Goal: Book appointment/travel/reservation

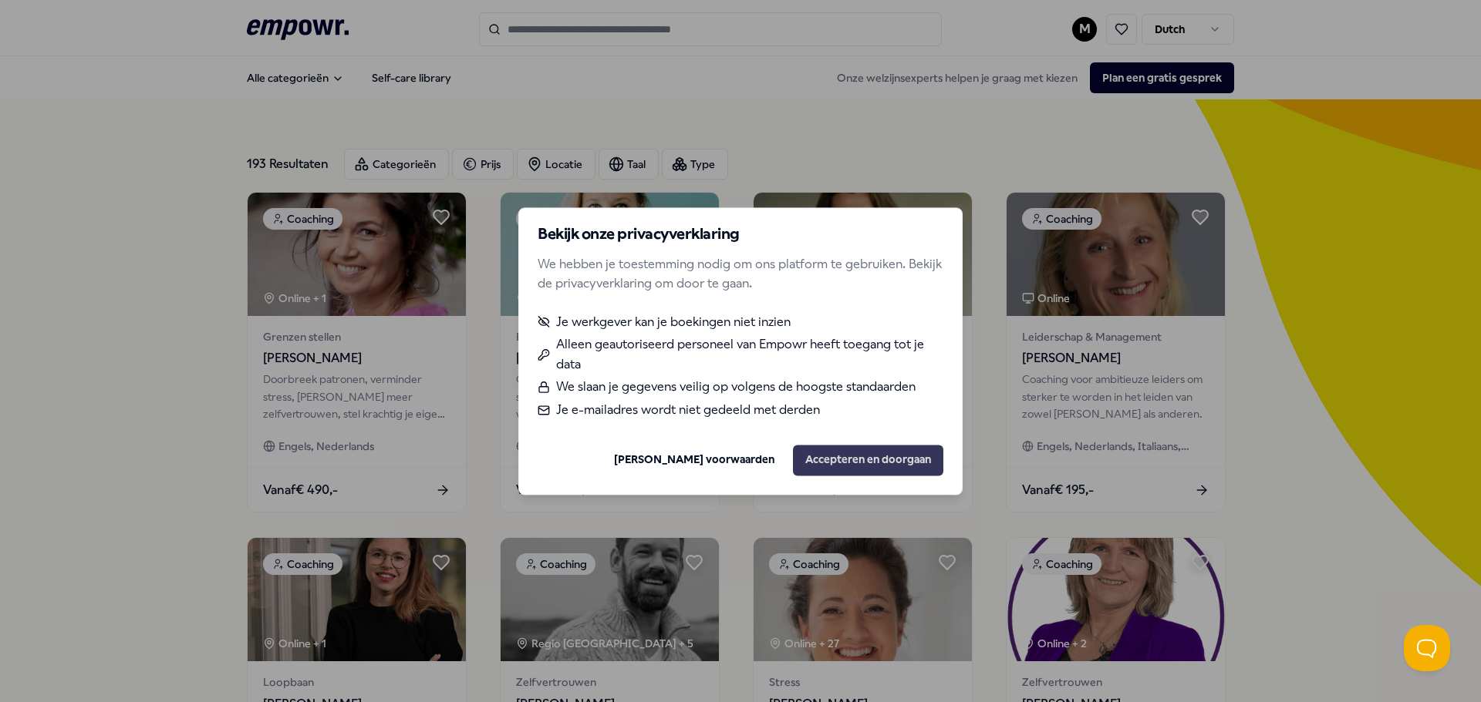
click at [860, 456] on button "Accepteren en doorgaan" at bounding box center [868, 460] width 150 height 31
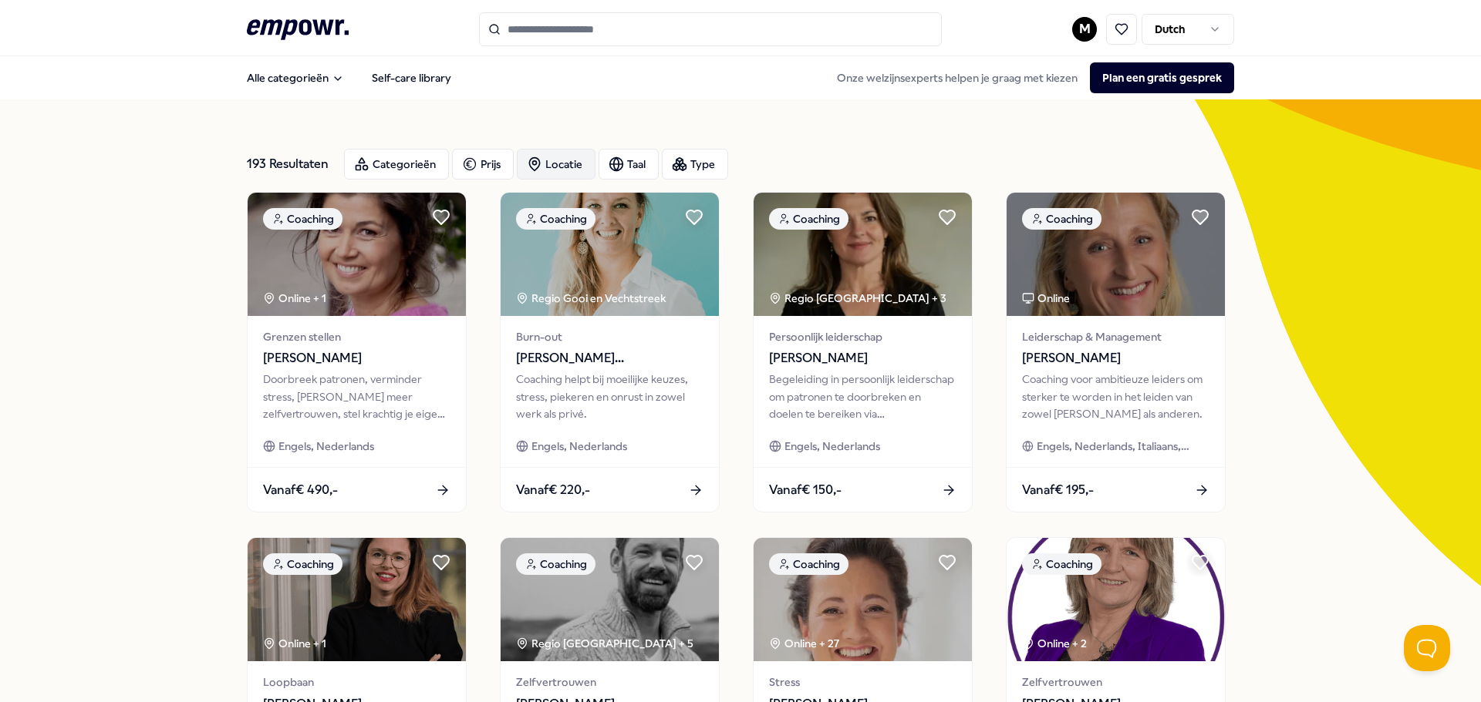
click at [555, 163] on div "Locatie" at bounding box center [556, 164] width 79 height 31
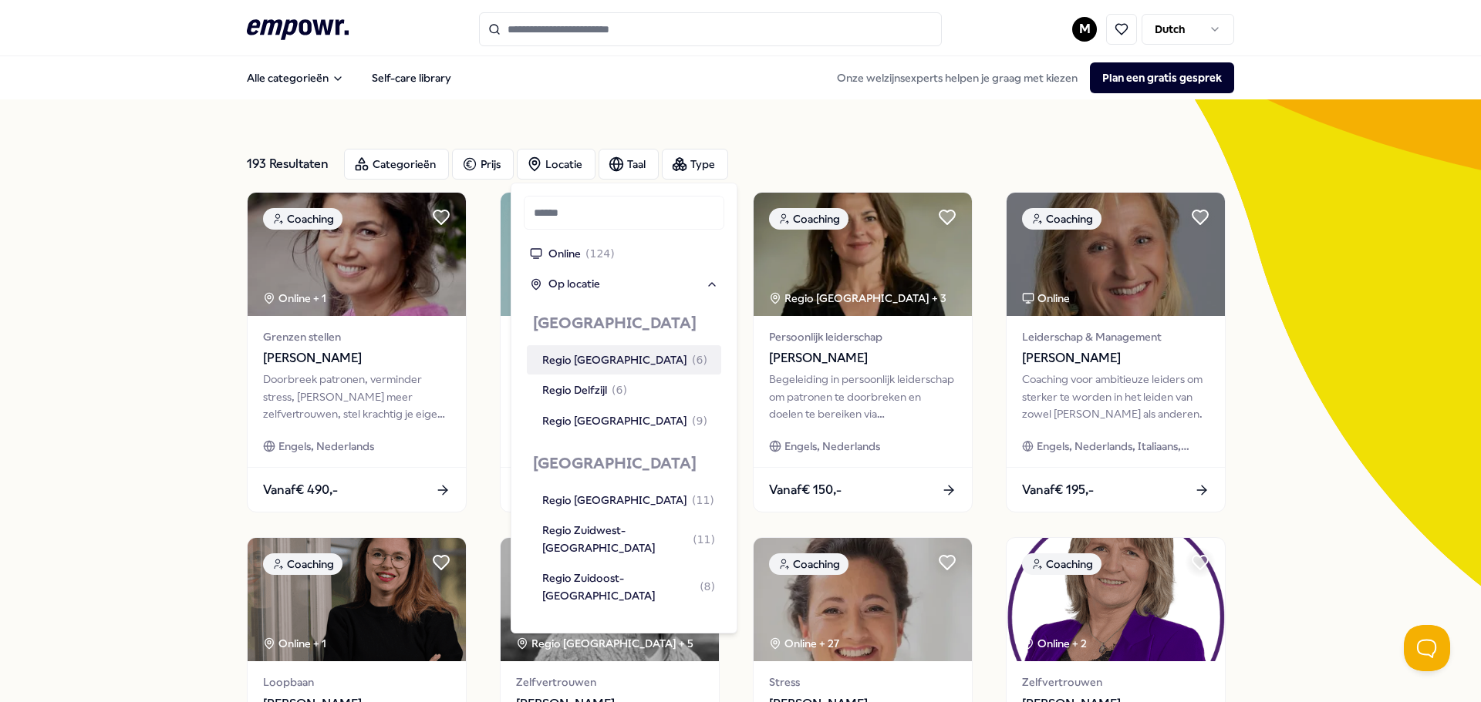
click at [155, 328] on div "193 Resultaten Categorieën Prijs Locatie Taal Type Coaching Online + 1 Grenzen …" at bounding box center [740, 701] width 1481 height 1204
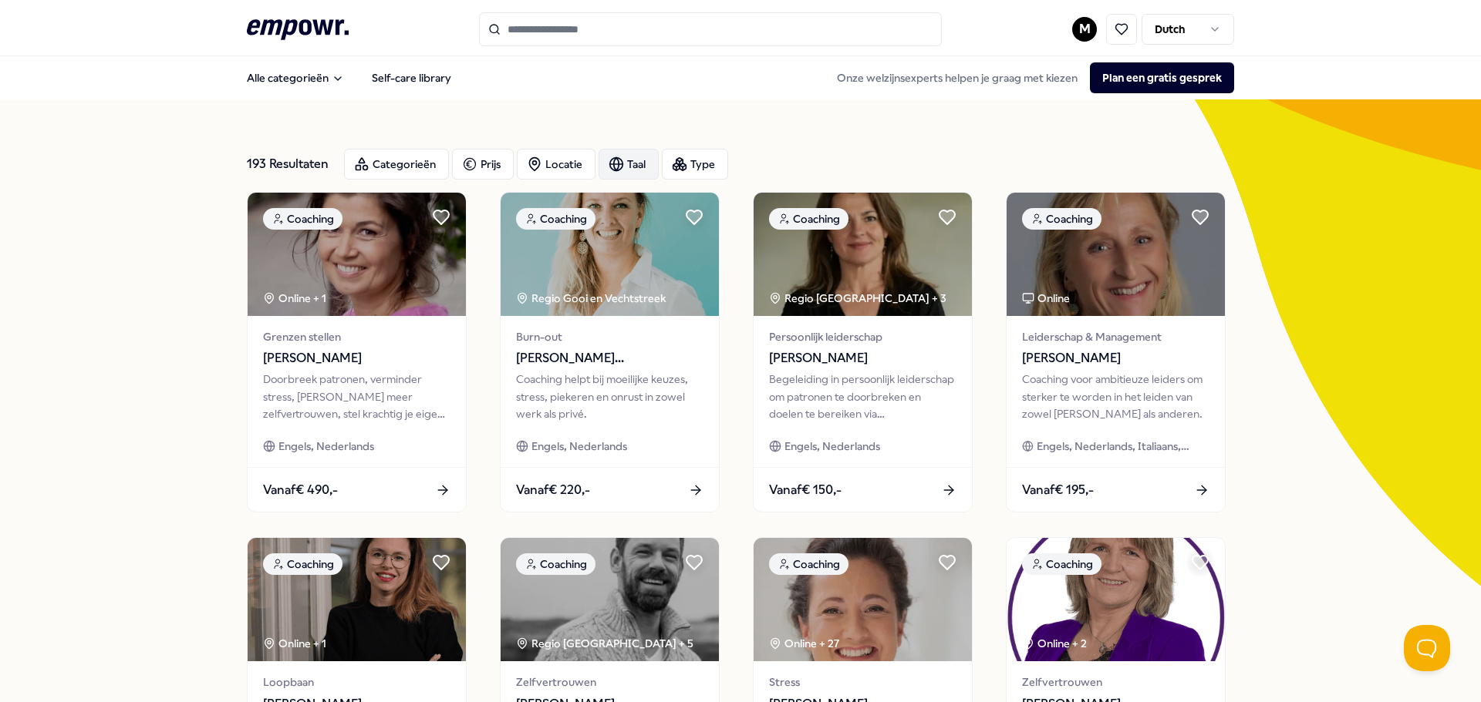
click at [620, 155] on div "Taal" at bounding box center [628, 164] width 60 height 31
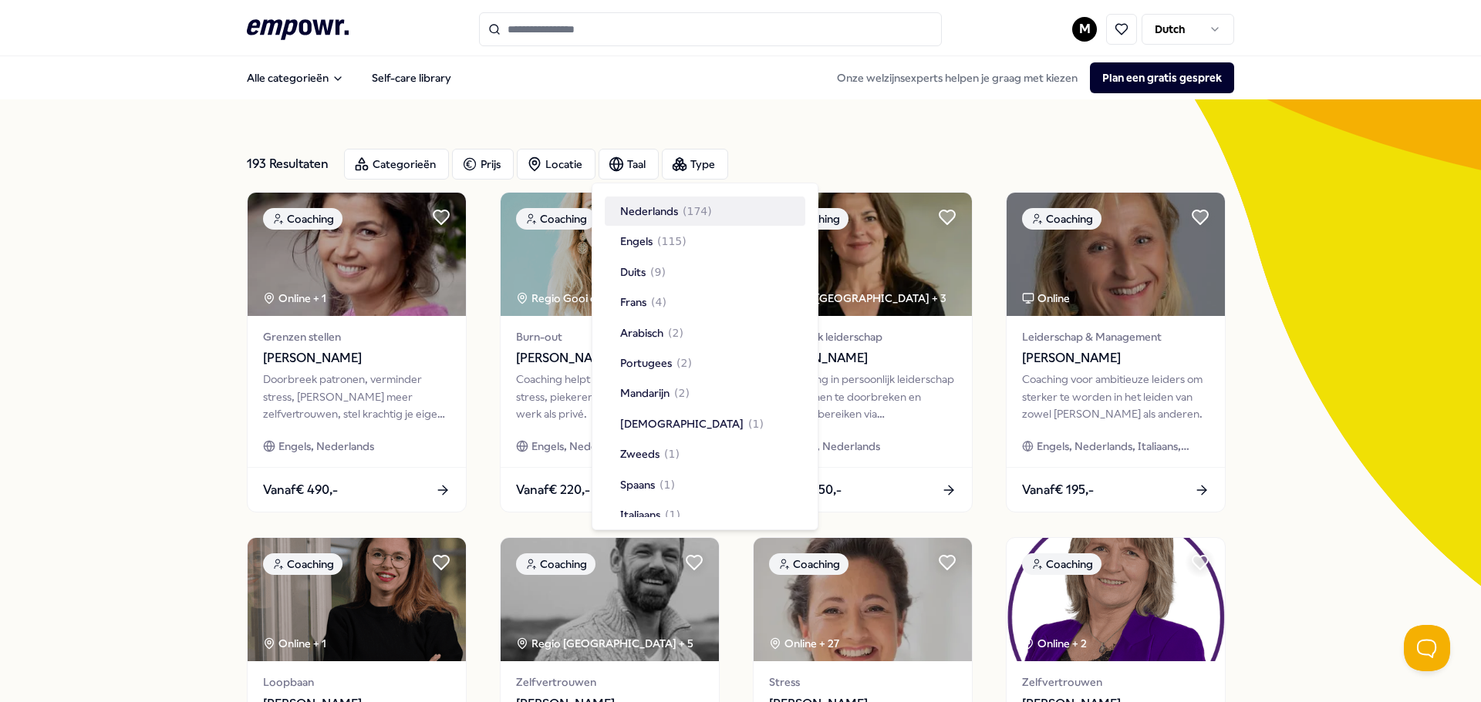
click at [635, 203] on span "Nederlands" at bounding box center [649, 211] width 58 height 17
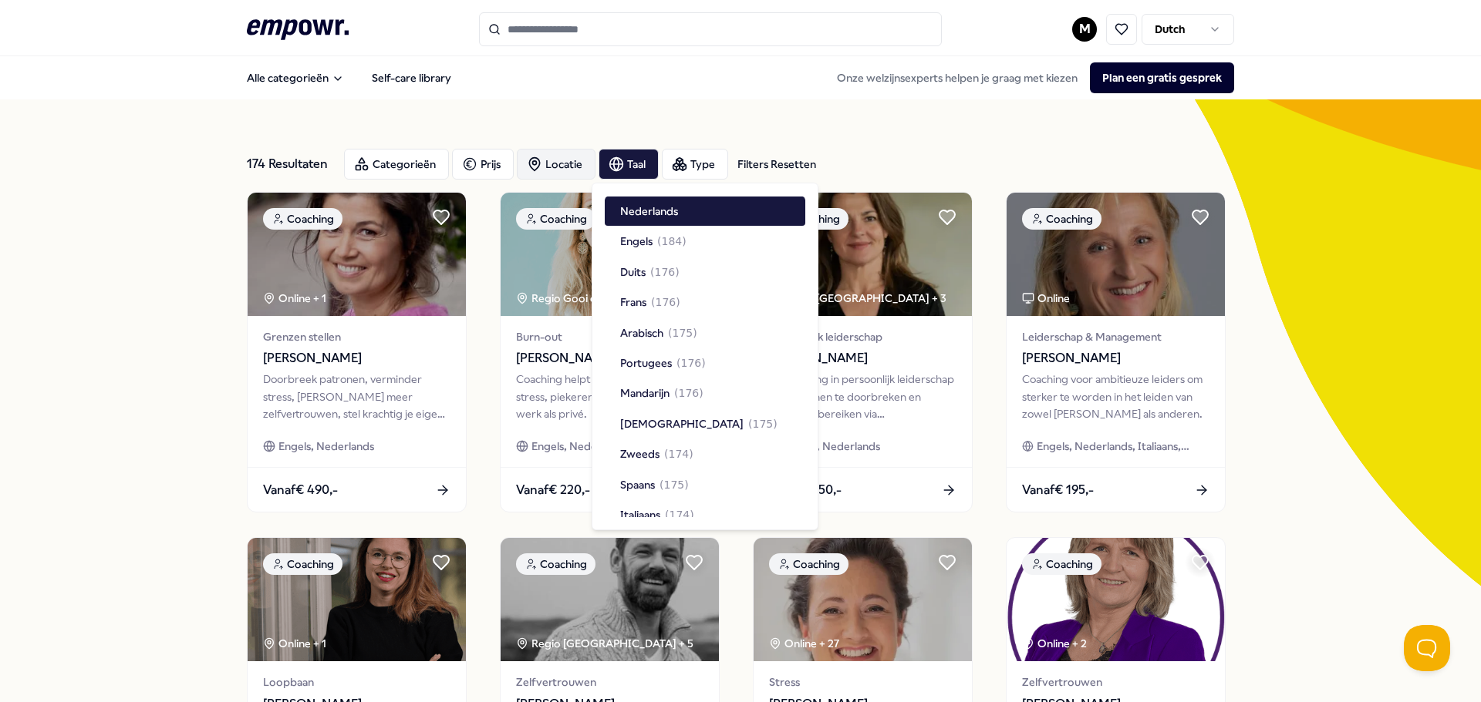
click at [563, 157] on div "Locatie" at bounding box center [556, 164] width 79 height 31
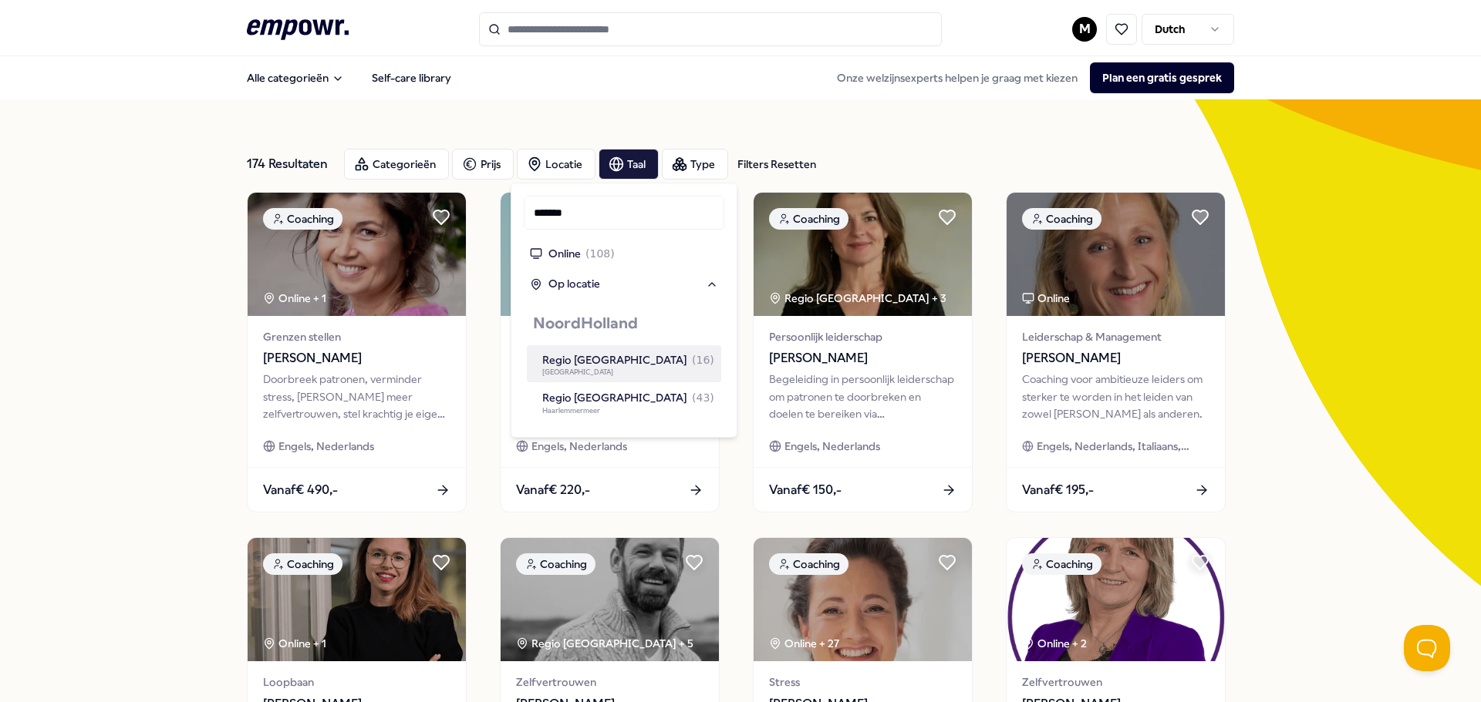
type input "*******"
click at [596, 359] on div "Regio [GEOGRAPHIC_DATA] ( 16 )" at bounding box center [628, 360] width 172 height 17
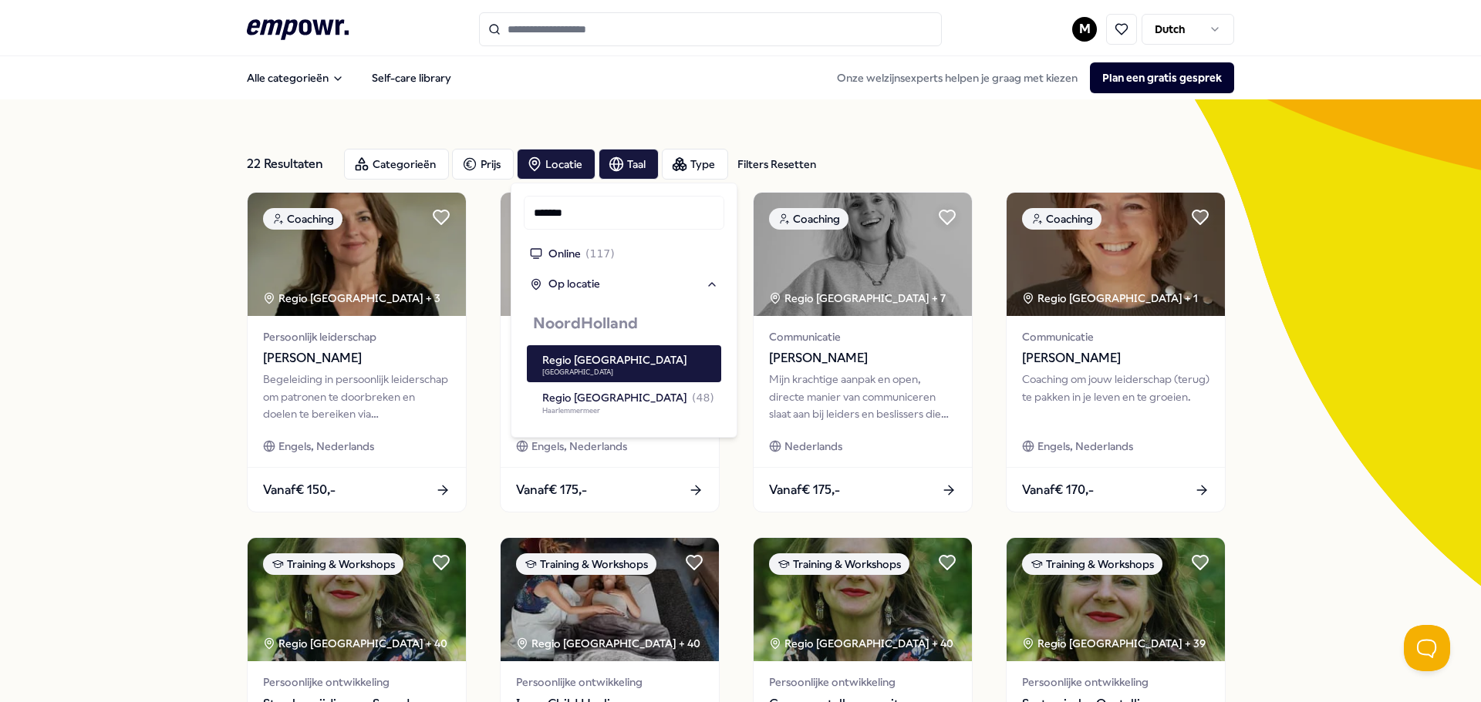
click at [131, 209] on div "22 Resultaten Filters Resetten Categorieën Prijs Locatie Taal Type Filters Rese…" at bounding box center [740, 701] width 1481 height 1204
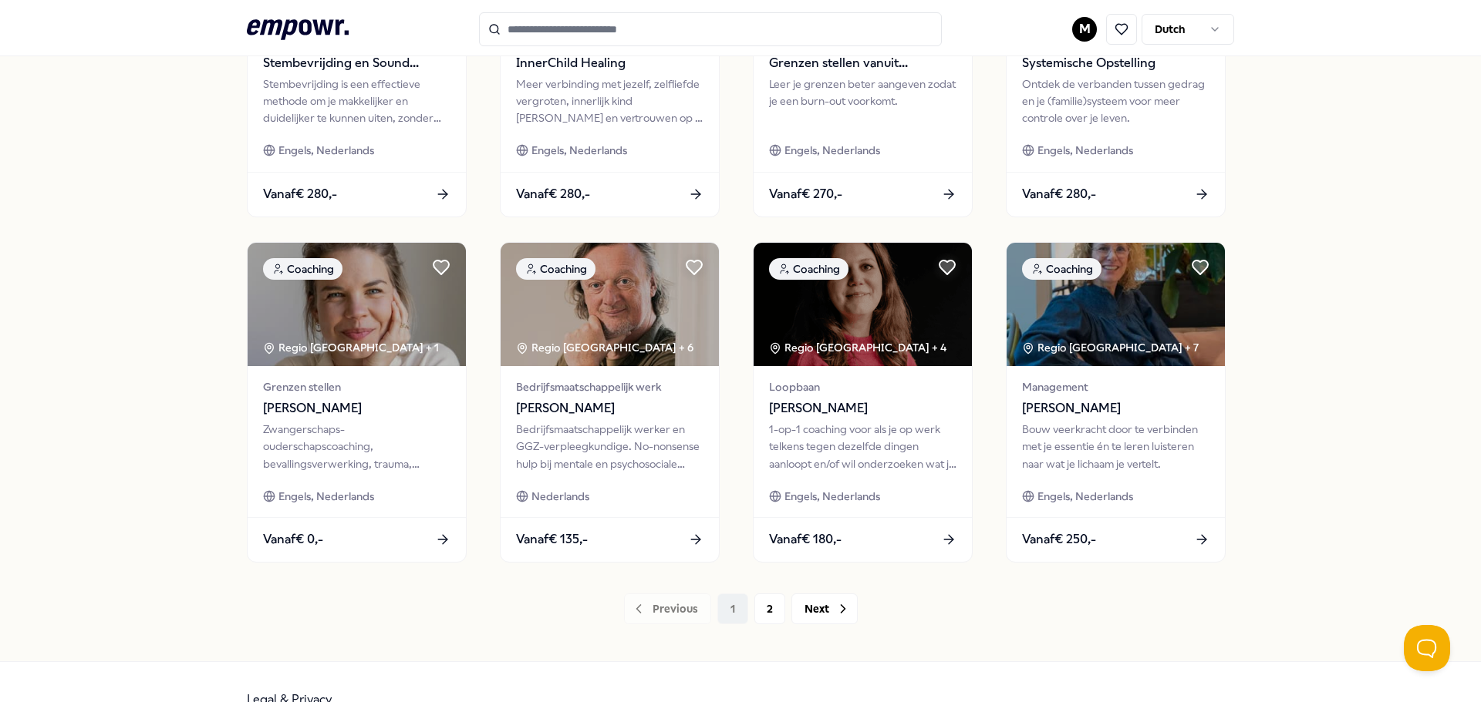
scroll to position [677, 0]
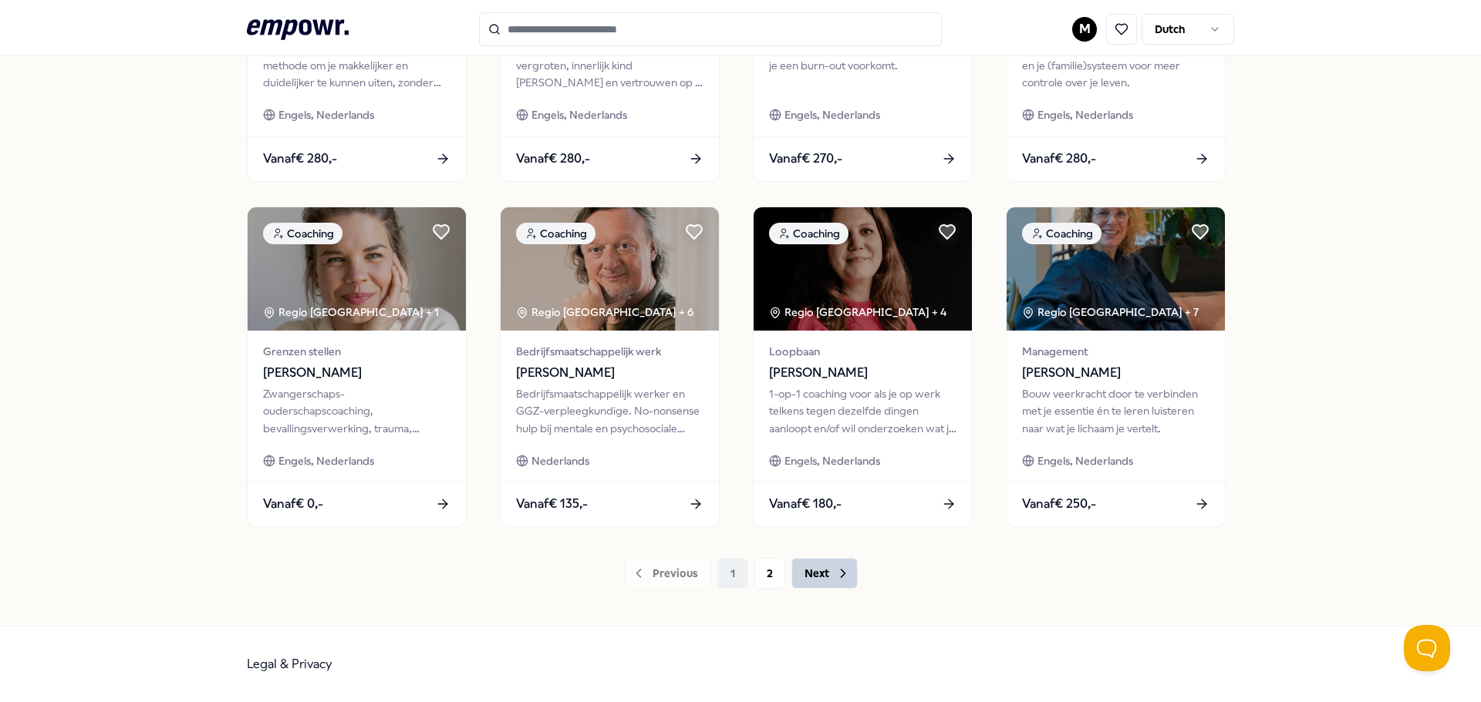
click at [807, 573] on button "Next" at bounding box center [824, 573] width 66 height 31
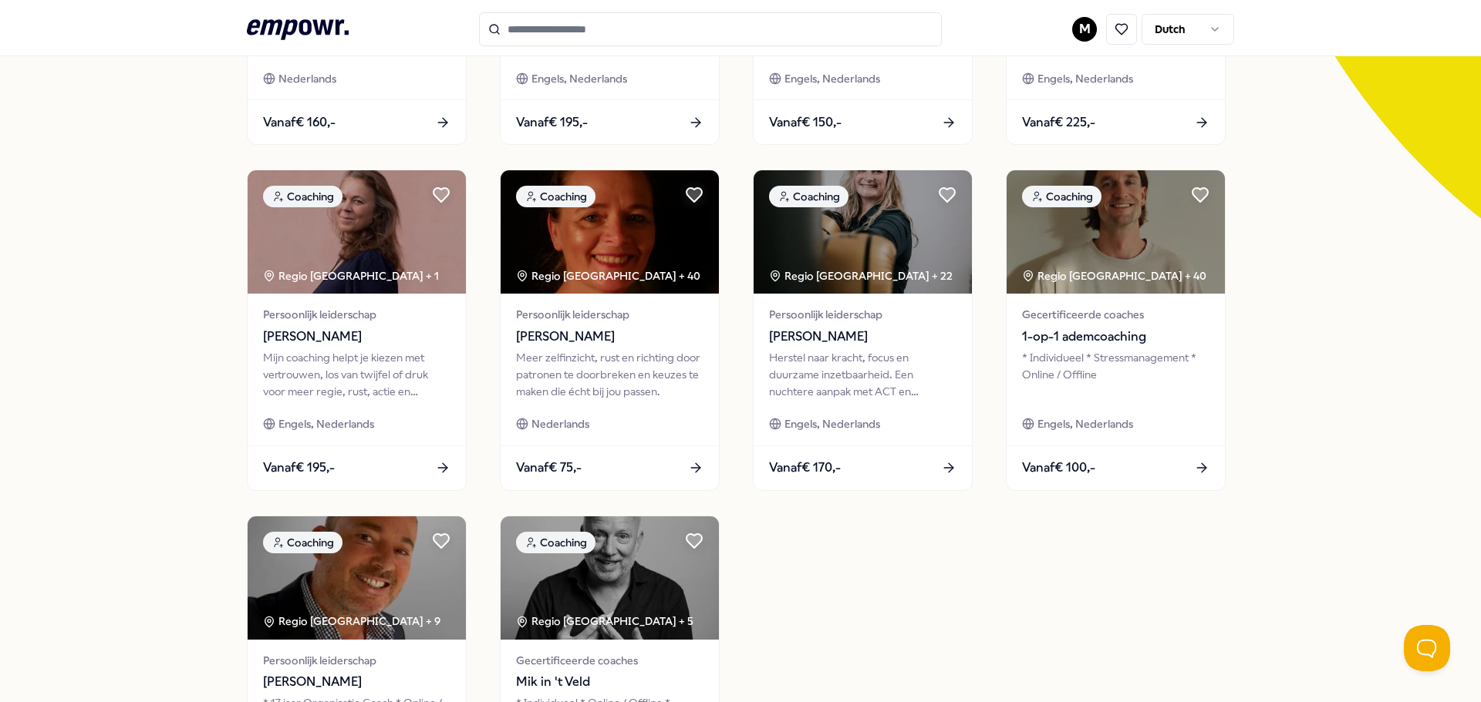
scroll to position [291, 0]
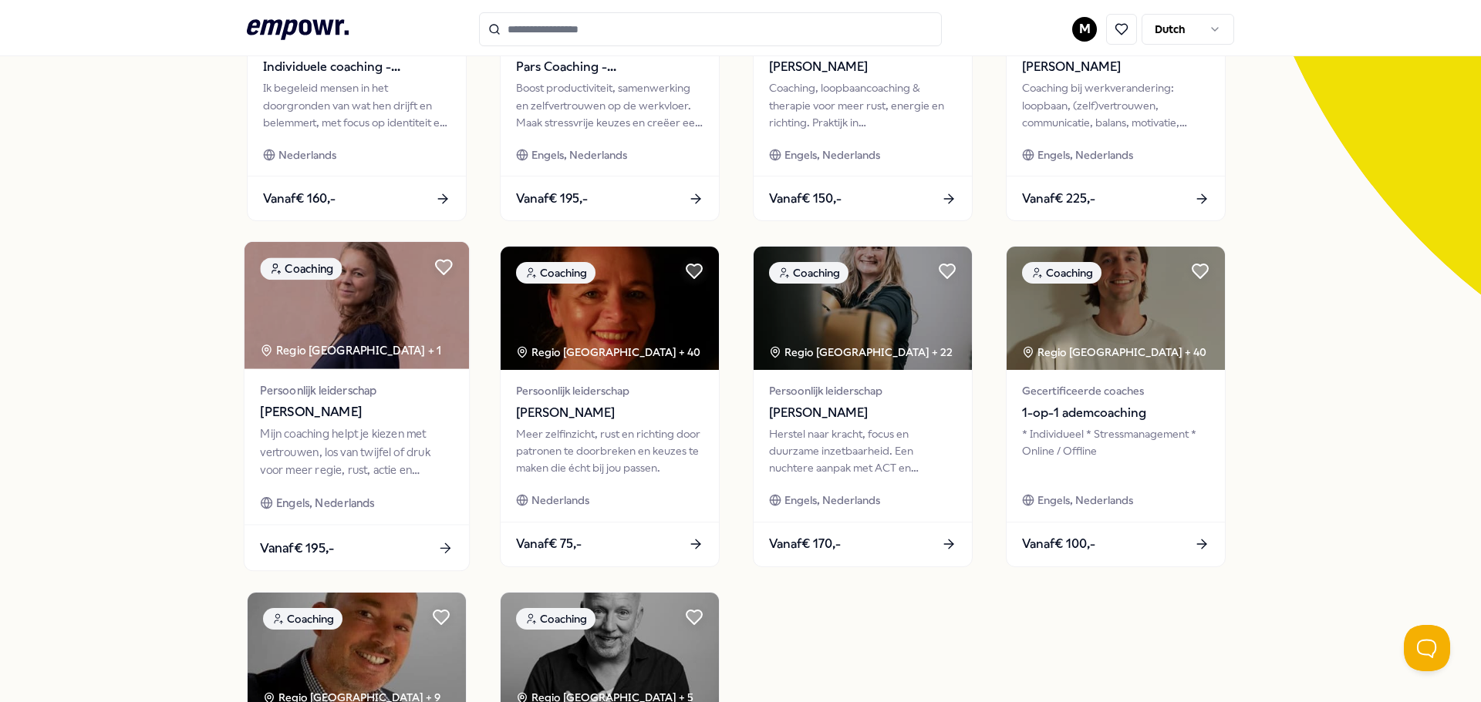
click at [340, 435] on div "Mijn coaching helpt je kiezen met vertrouwen, los van twijfel of druk voor meer…" at bounding box center [356, 452] width 193 height 53
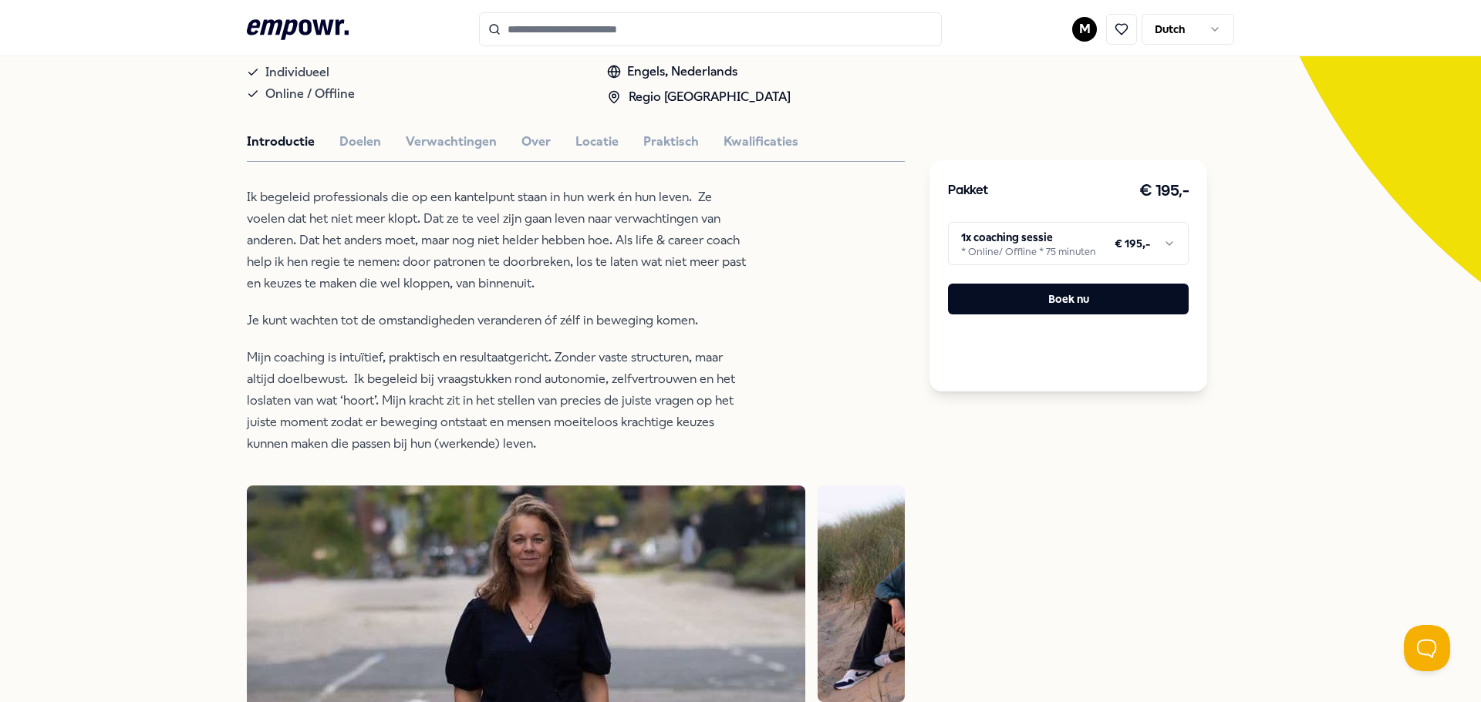
scroll to position [331, 0]
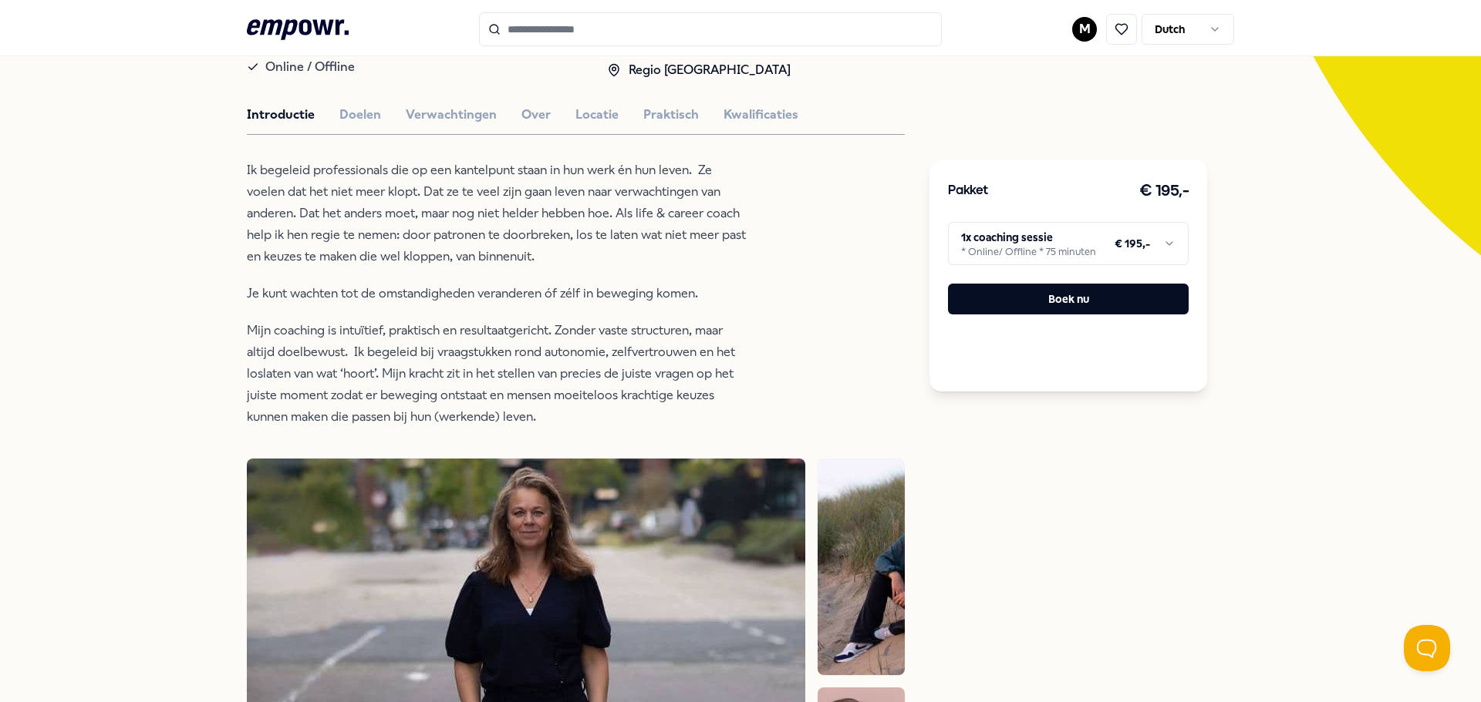
click at [1169, 238] on html ".empowr-logo_svg__cls-1{fill:#03032f} M Dutch Alle categorieën Self-care librar…" at bounding box center [740, 351] width 1481 height 702
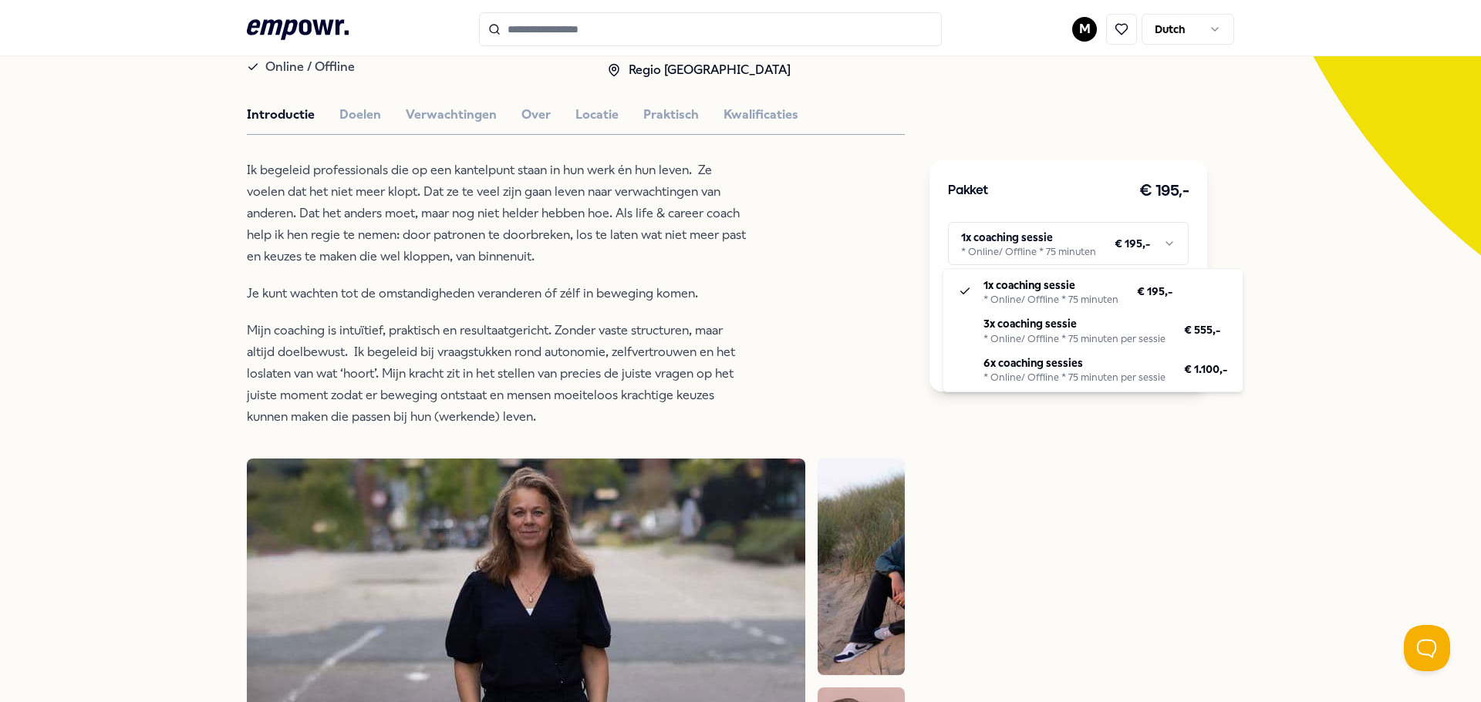
click at [153, 332] on html ".empowr-logo_svg__cls-1{fill:#03032f} M Dutch Alle categorieën Self-care librar…" at bounding box center [740, 351] width 1481 height 702
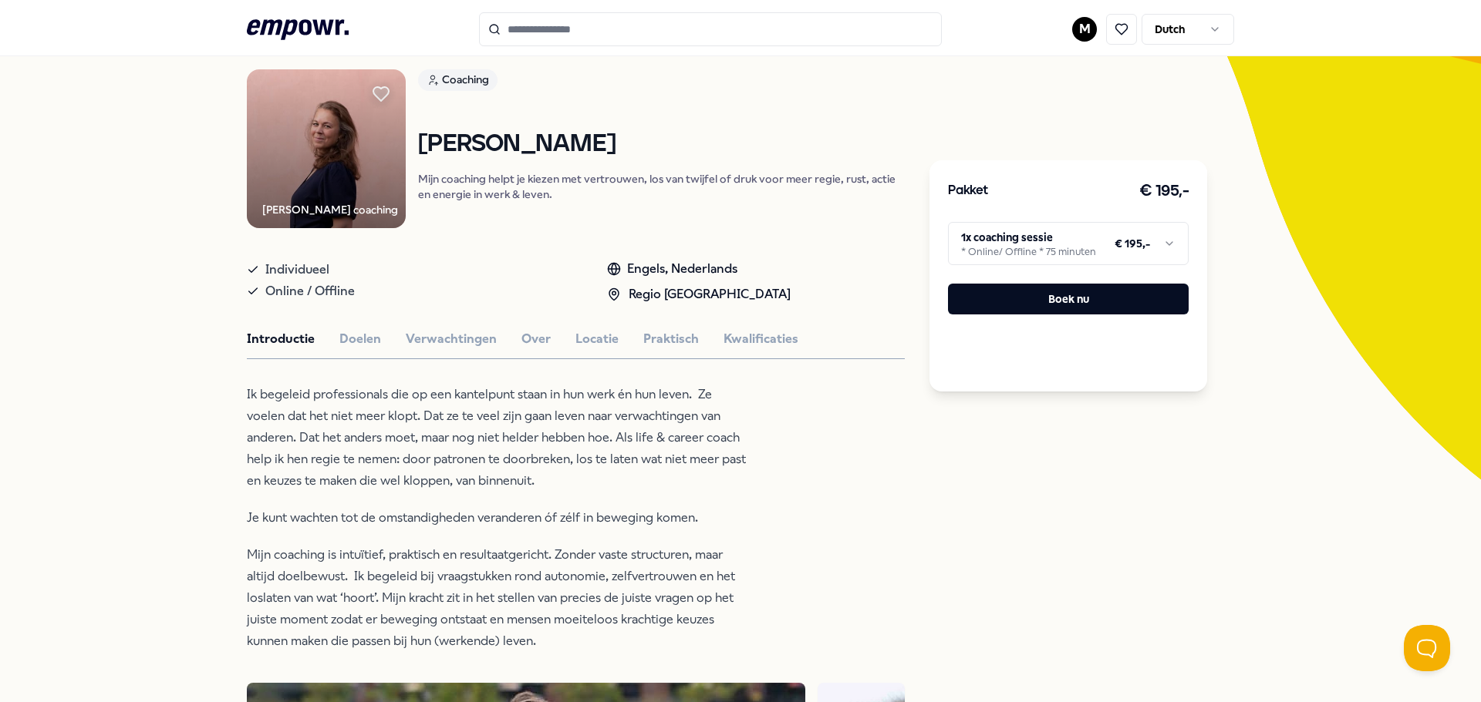
scroll to position [99, 0]
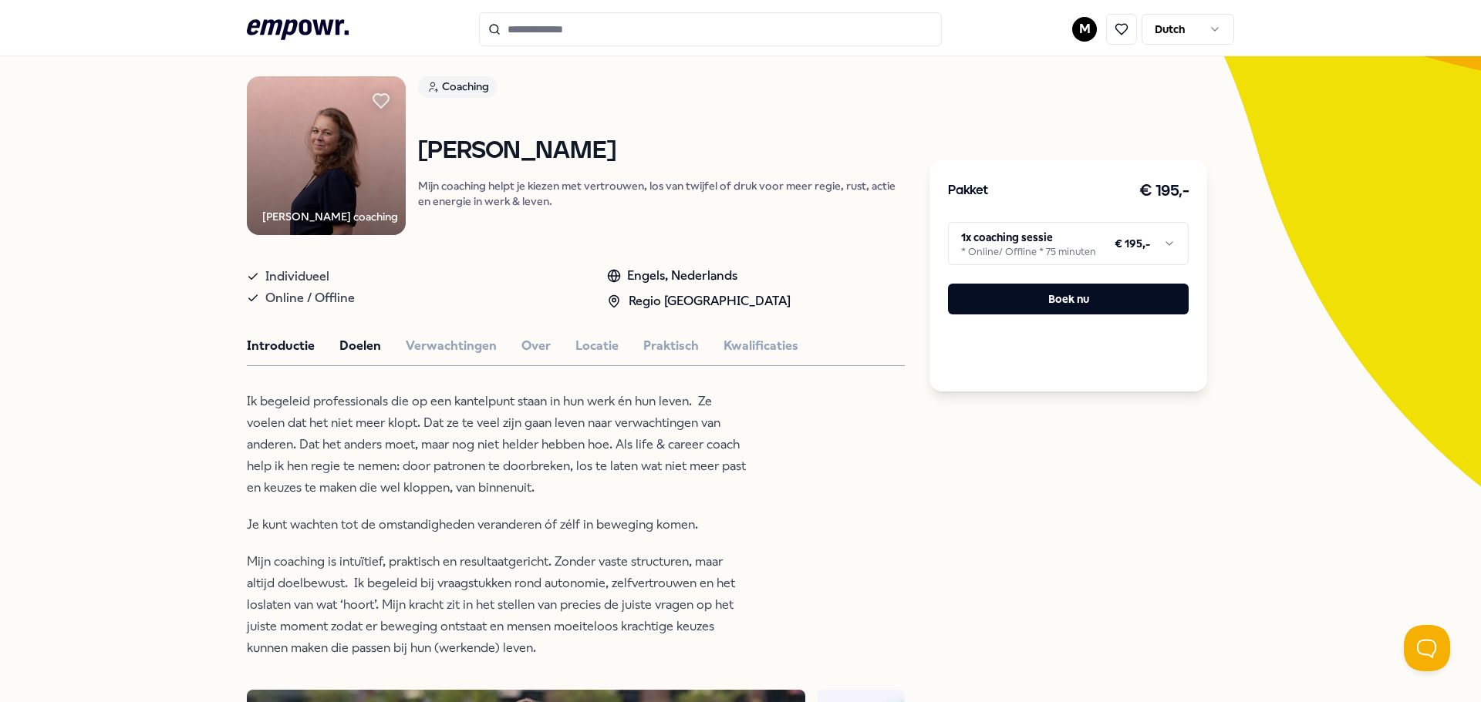
click at [351, 342] on button "Doelen" at bounding box center [360, 346] width 42 height 20
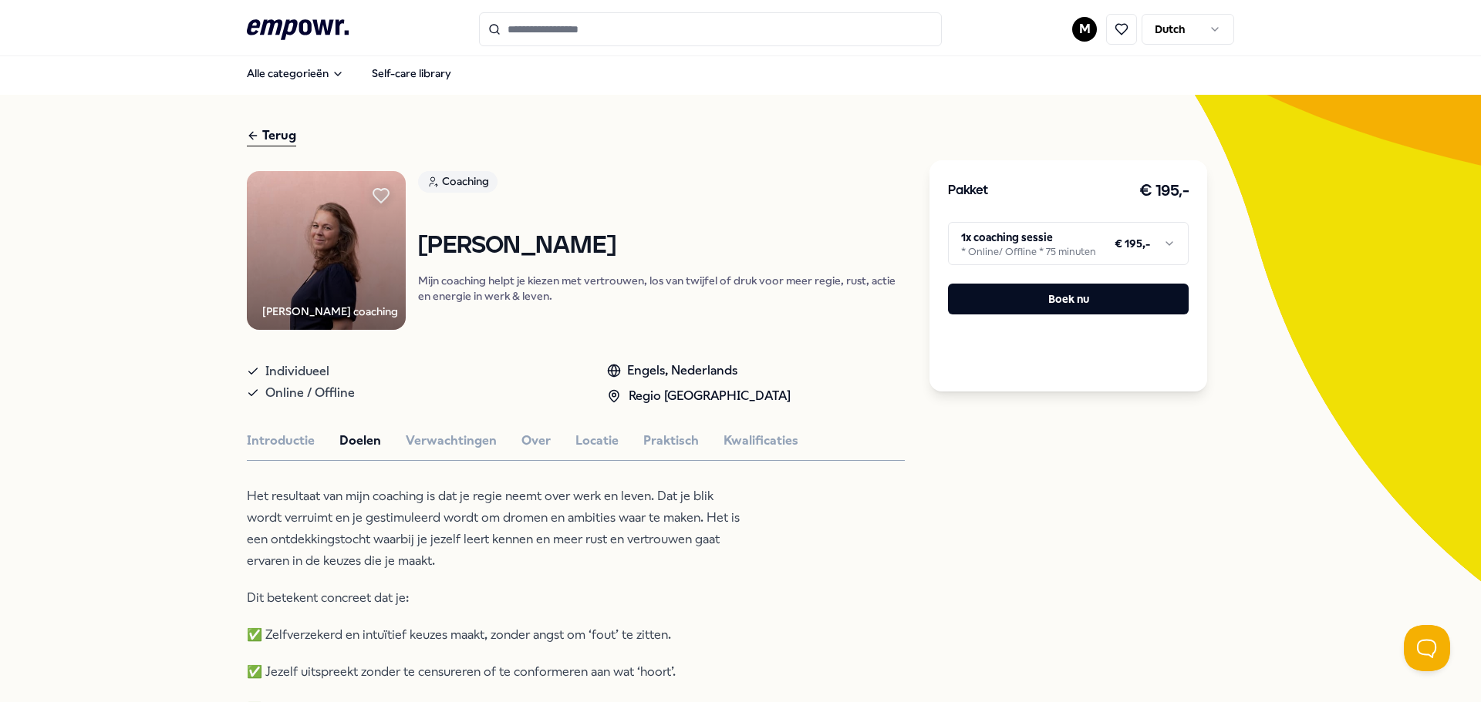
scroll to position [0, 0]
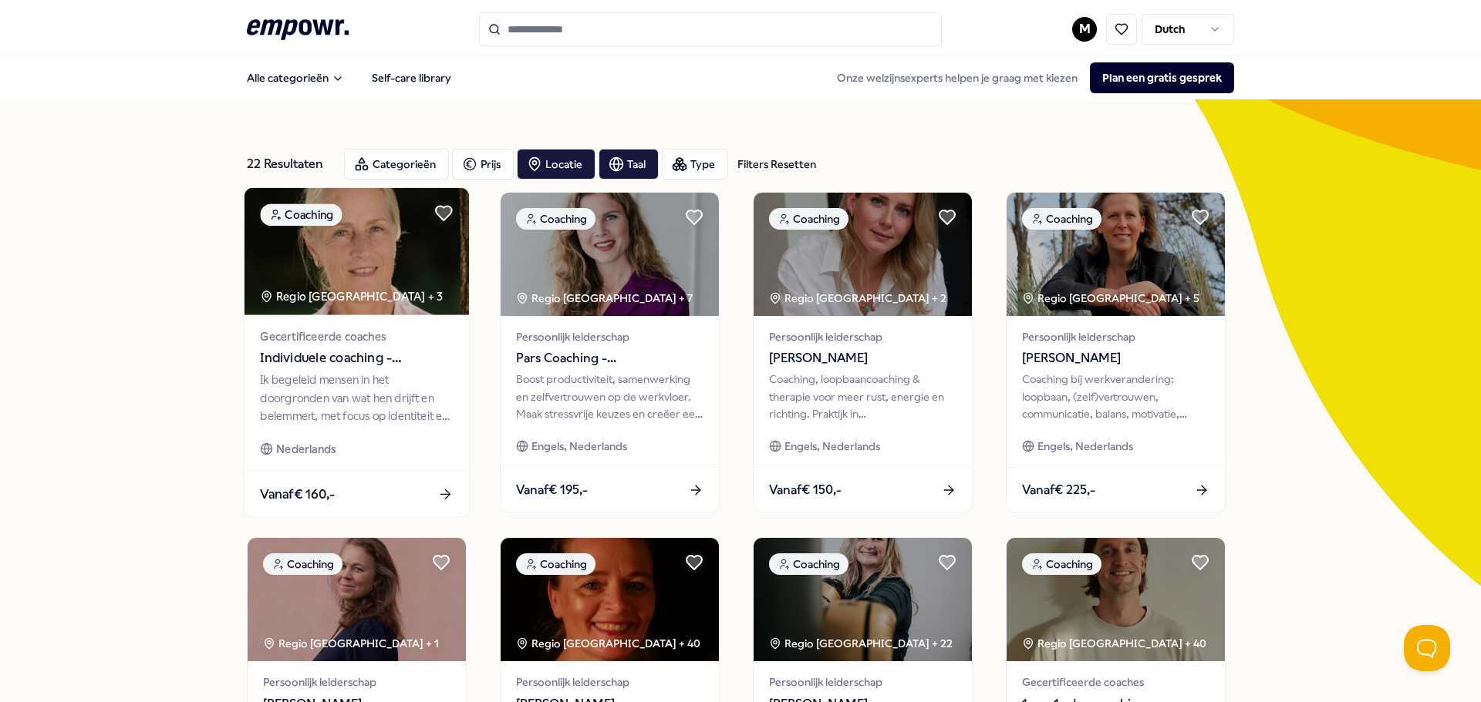
click at [329, 406] on div "Ik begeleid mensen in het doorgronden van wat hen drijft en belemmert, met focu…" at bounding box center [356, 398] width 193 height 53
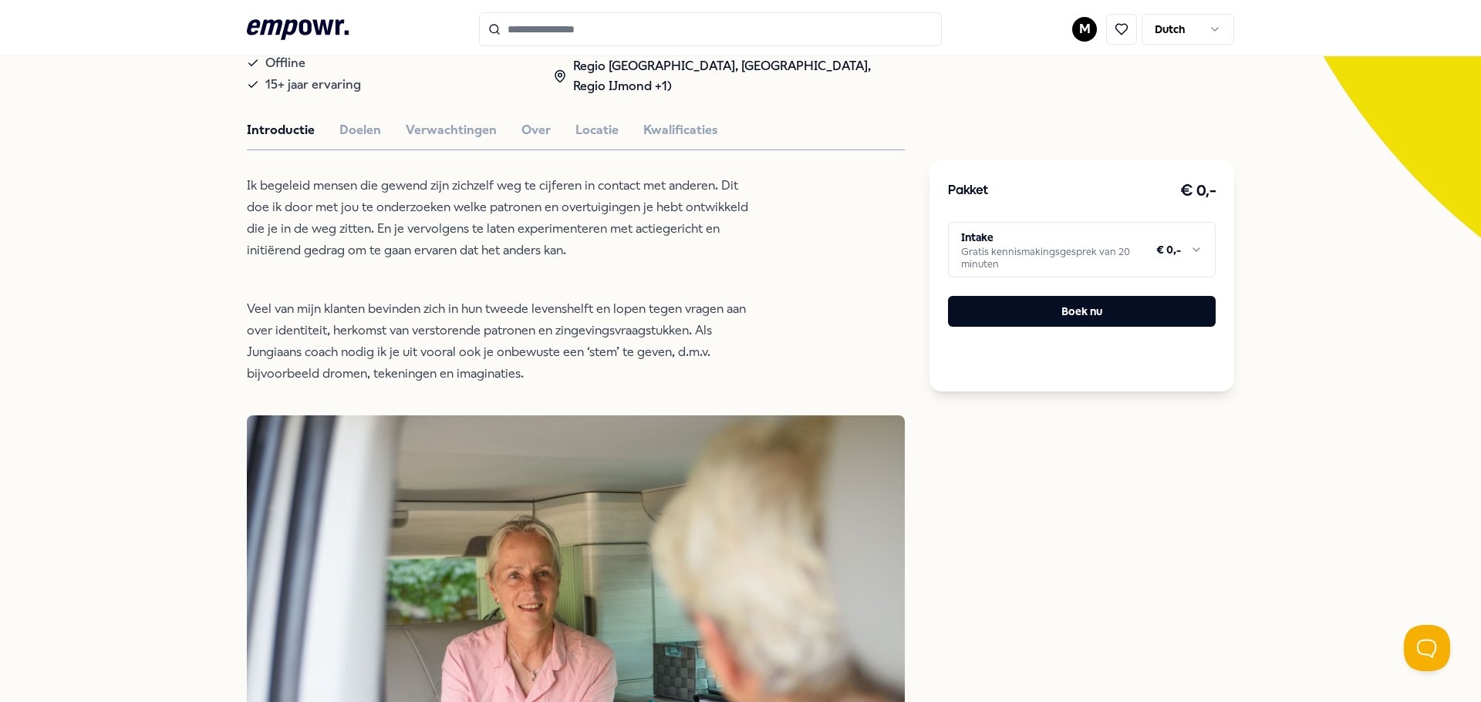
scroll to position [308, 0]
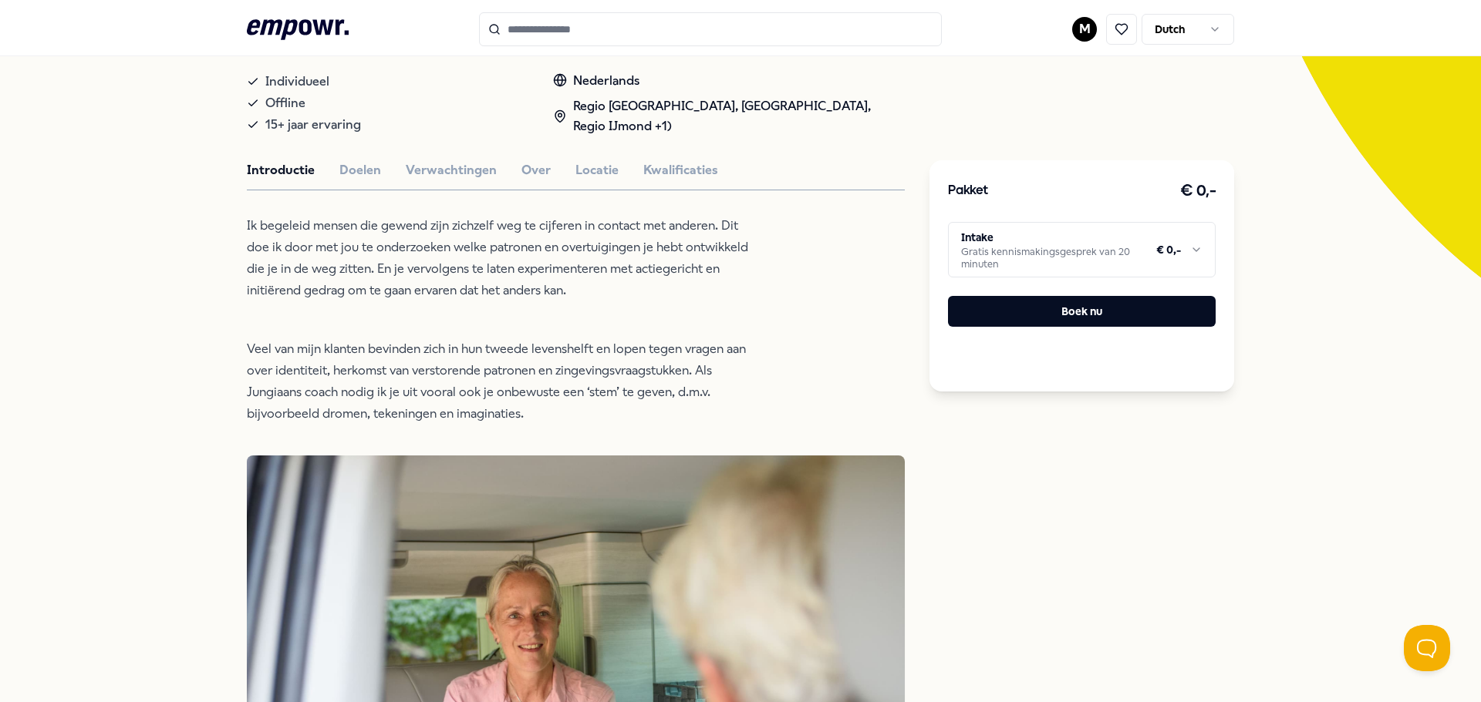
click at [1115, 243] on html ".empowr-logo_svg__cls-1{fill:#03032f} M Dutch Alle categorieën Self-care librar…" at bounding box center [740, 351] width 1481 height 702
click at [187, 238] on html ".empowr-logo_svg__cls-1{fill:#03032f} M Dutch Alle categorieën Self-care librar…" at bounding box center [740, 351] width 1481 height 702
click at [590, 160] on button "Locatie" at bounding box center [596, 170] width 43 height 20
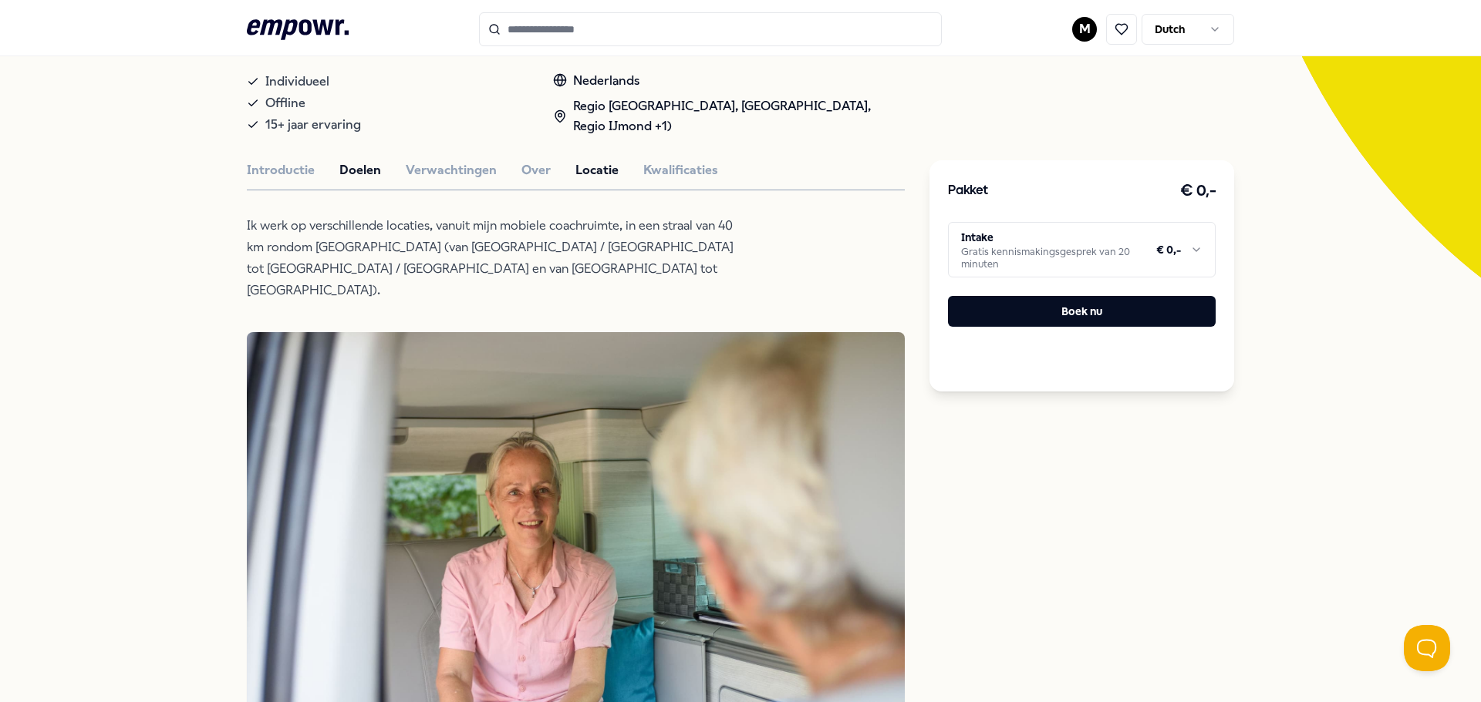
click at [356, 162] on button "Doelen" at bounding box center [360, 170] width 42 height 20
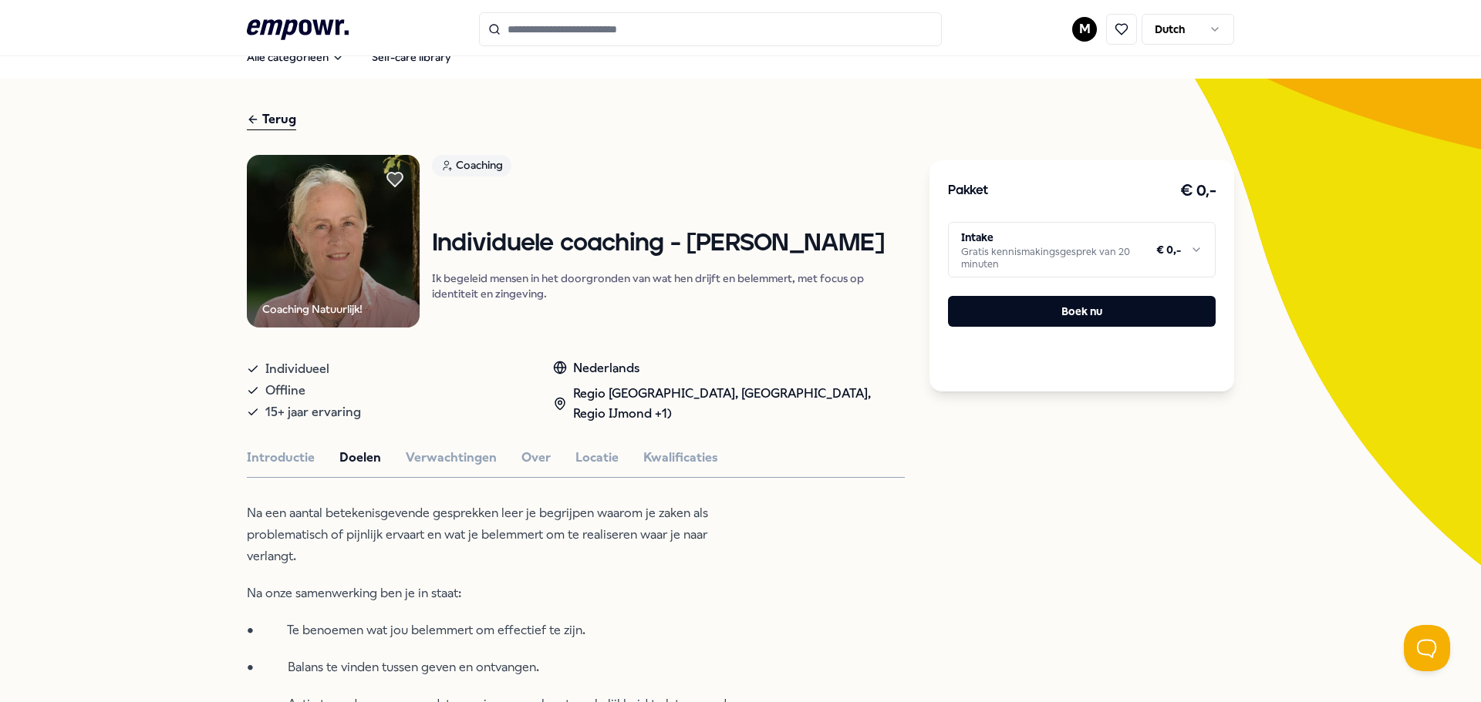
scroll to position [0, 0]
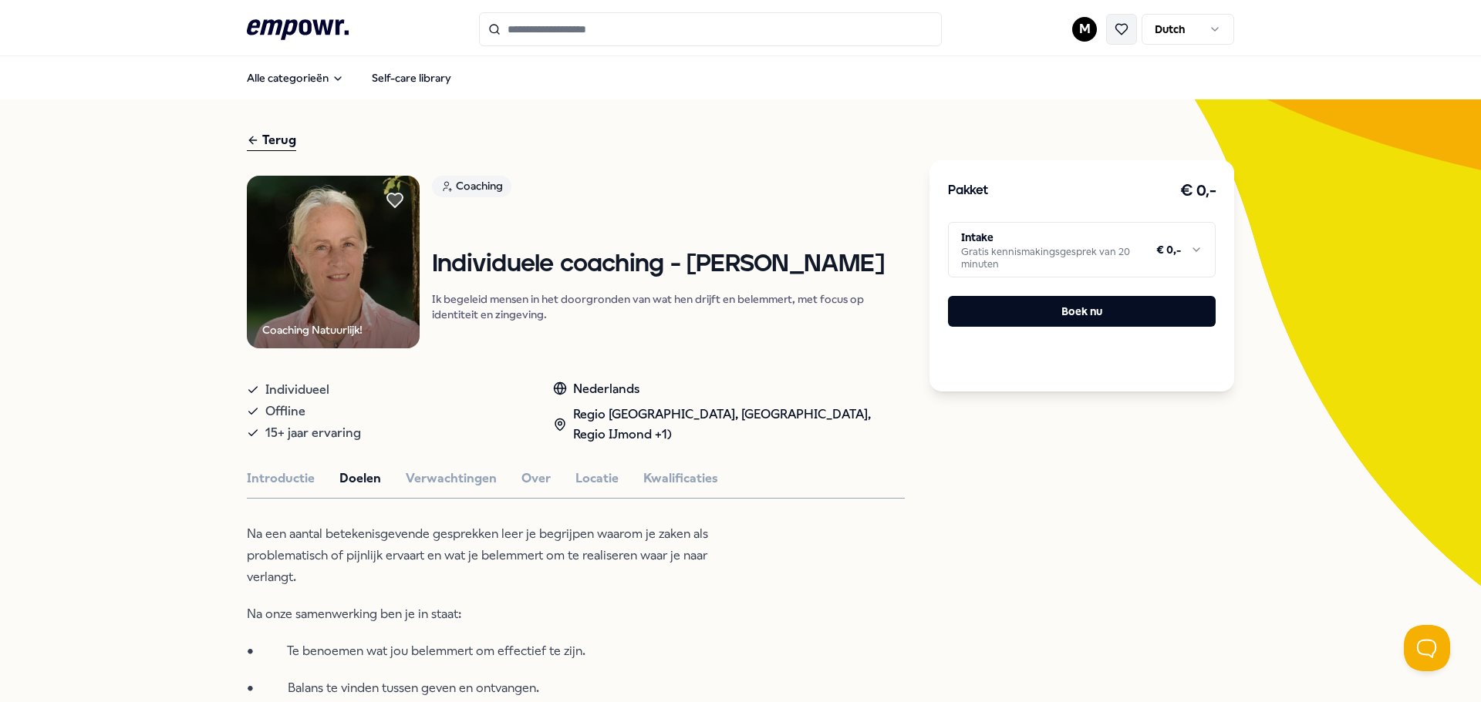
click at [1114, 29] on icon at bounding box center [1121, 29] width 14 height 14
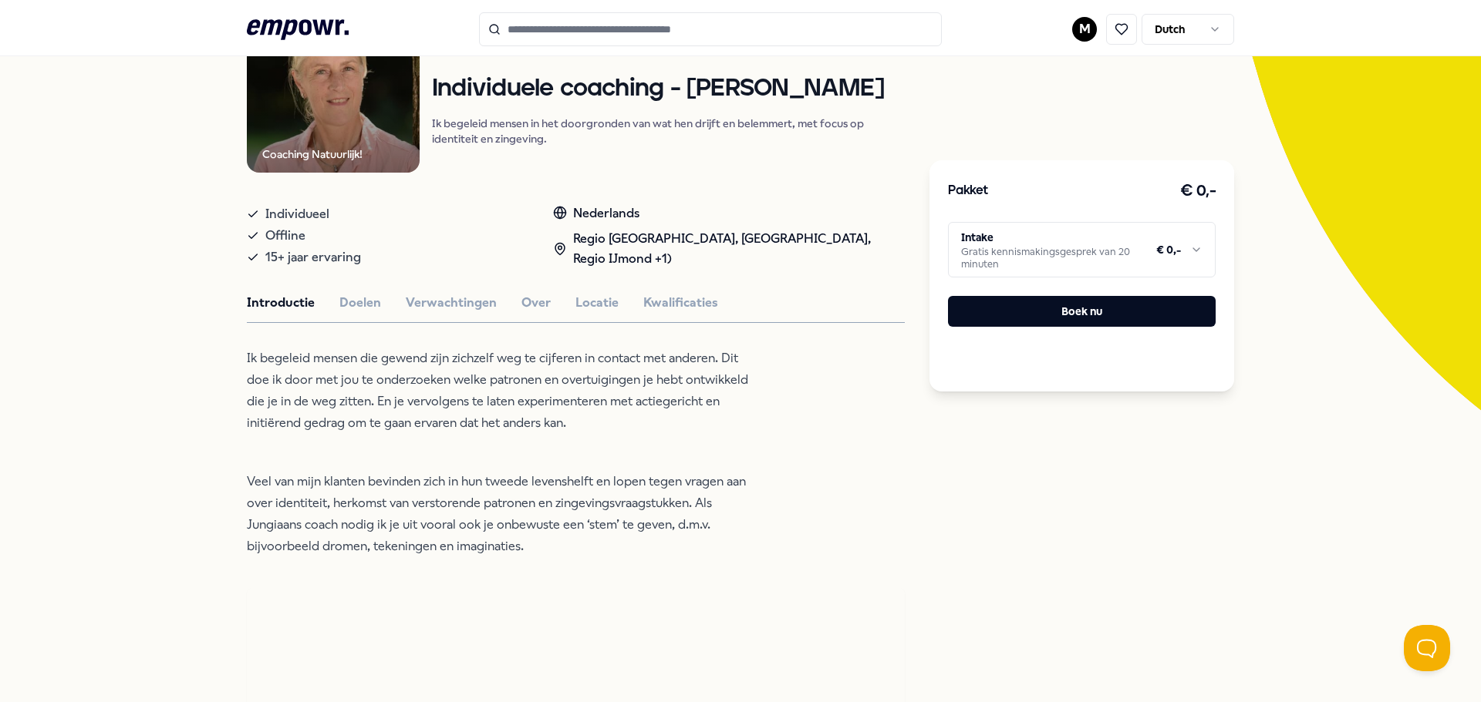
scroll to position [231, 0]
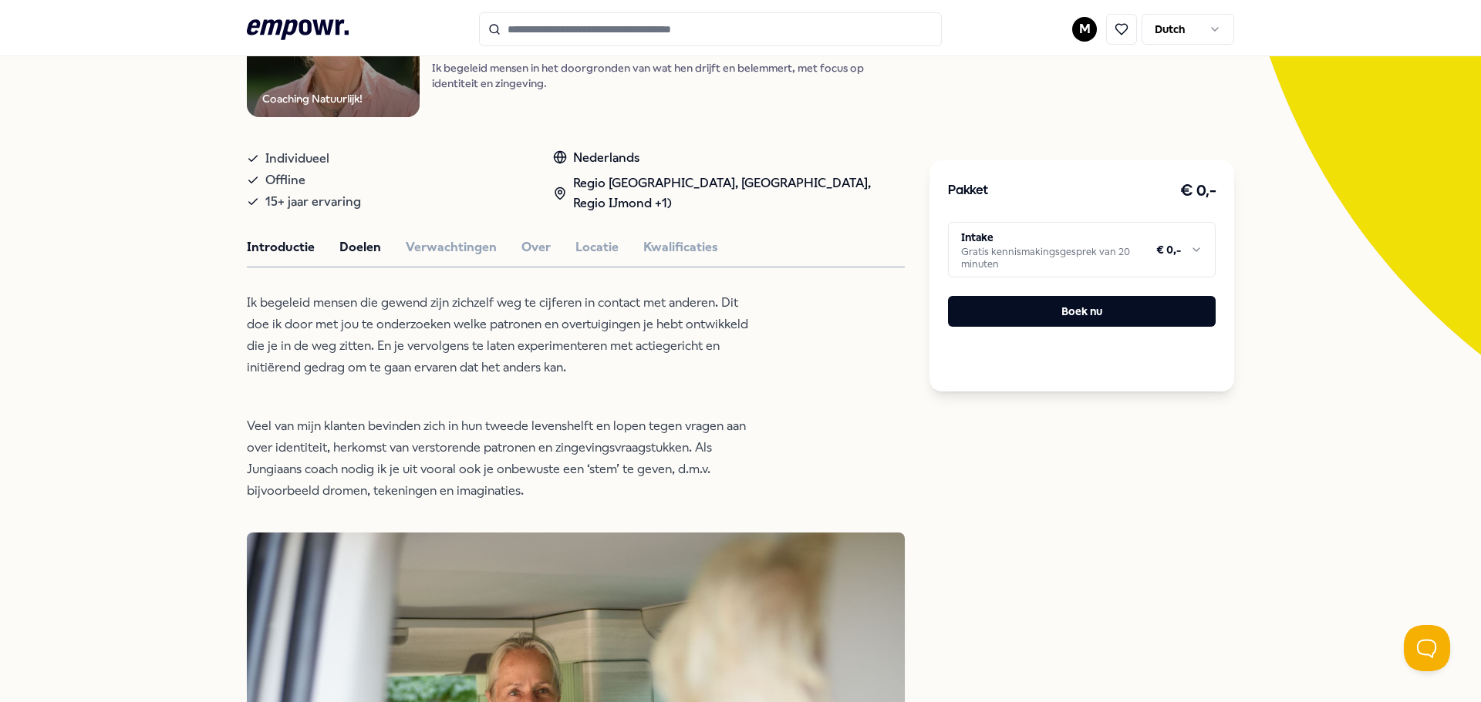
click at [348, 242] on button "Doelen" at bounding box center [360, 248] width 42 height 20
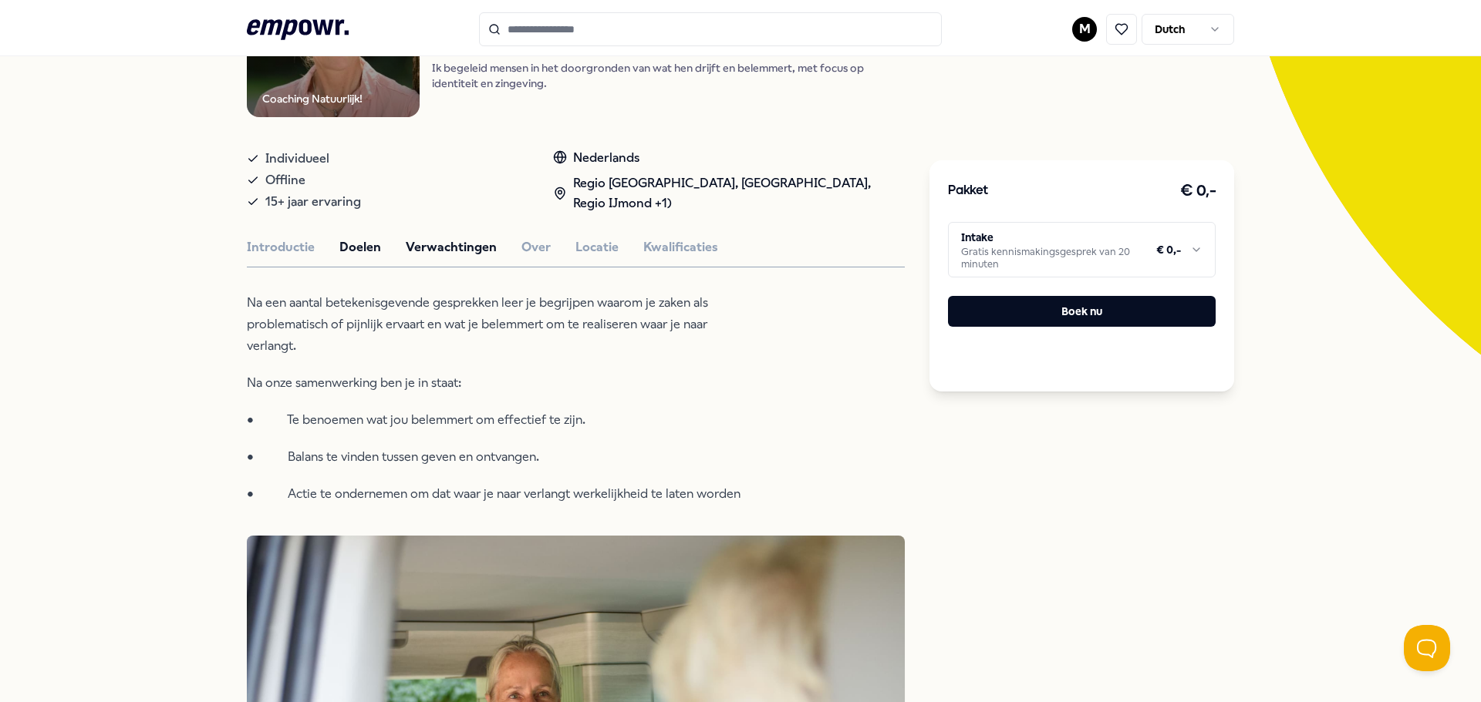
click at [428, 248] on button "Verwachtingen" at bounding box center [451, 248] width 91 height 20
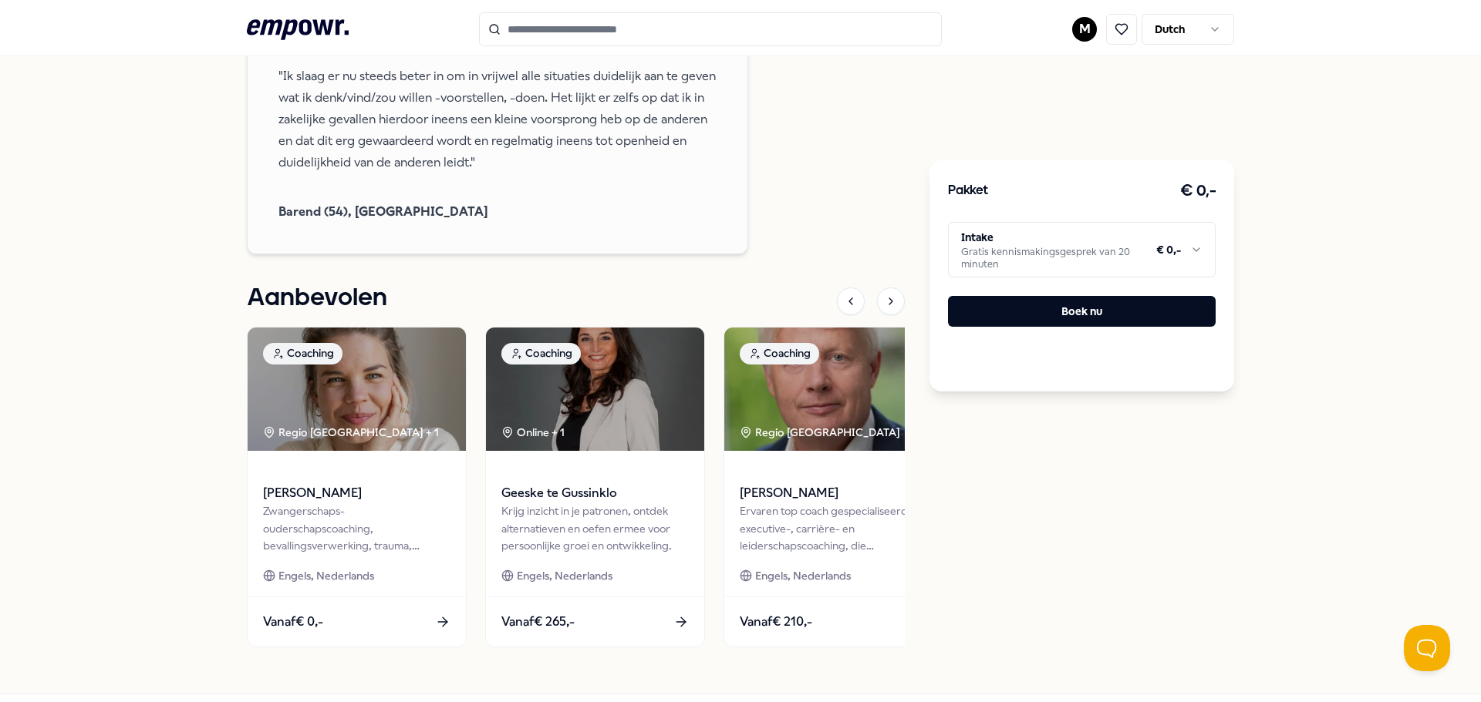
scroll to position [1851, 0]
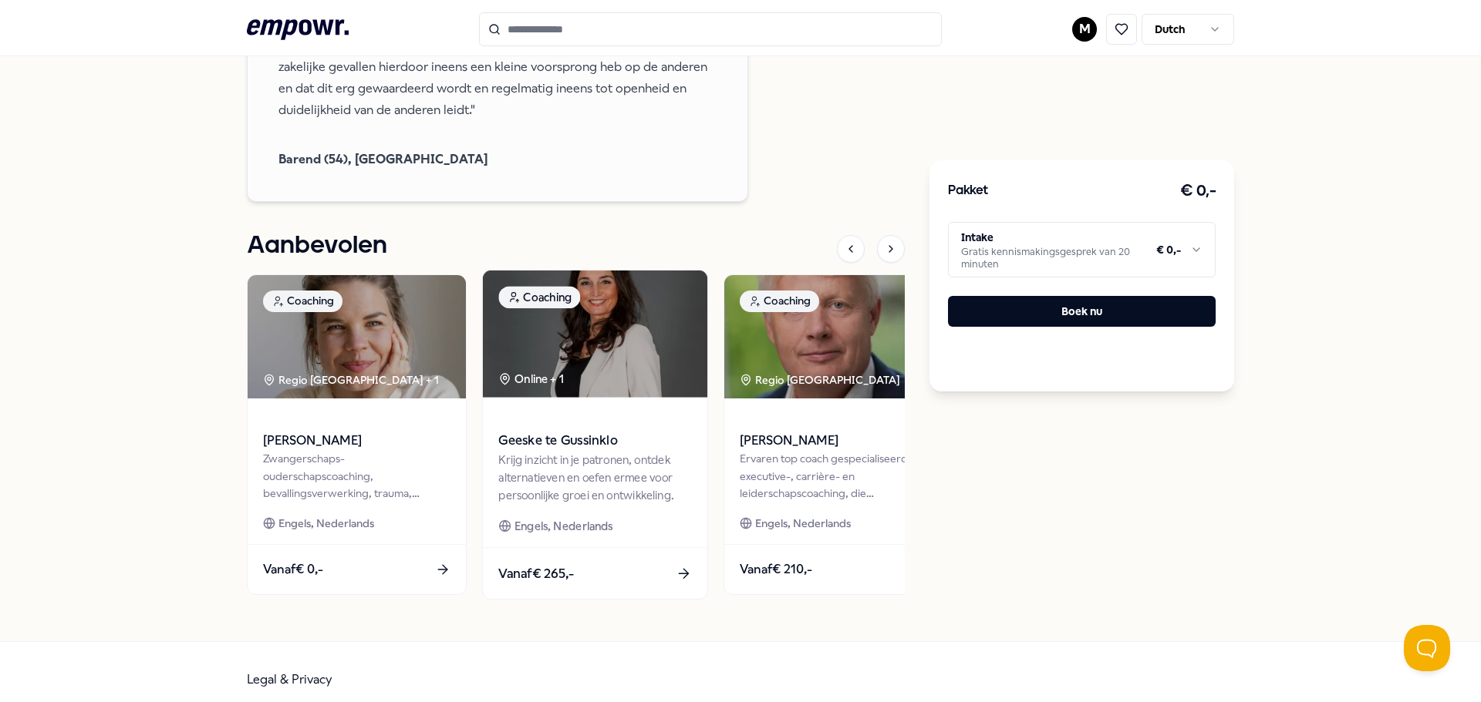
click at [588, 478] on div "Krijg inzicht in je patronen, ontdek alternatieven en oefen ermee voor persoonl…" at bounding box center [594, 477] width 193 height 53
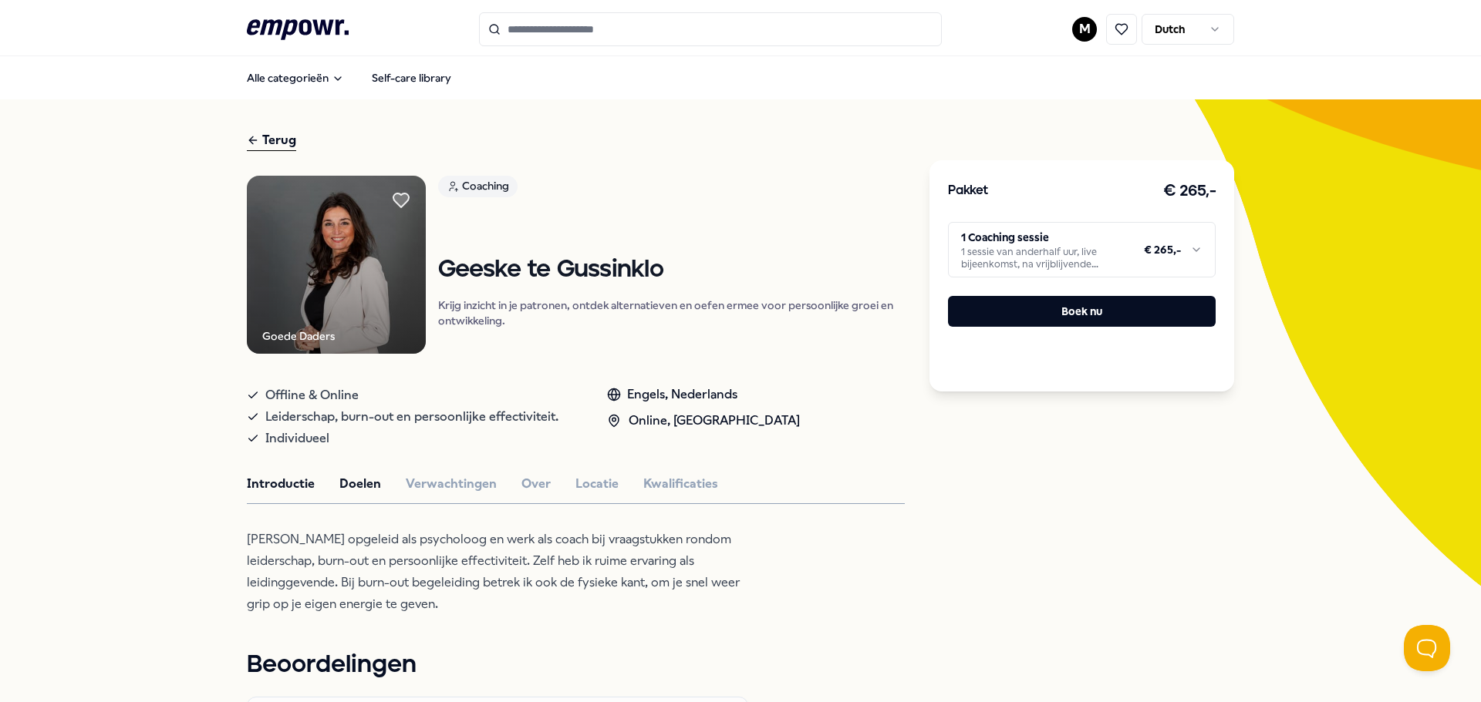
click at [347, 476] on button "Doelen" at bounding box center [360, 484] width 42 height 20
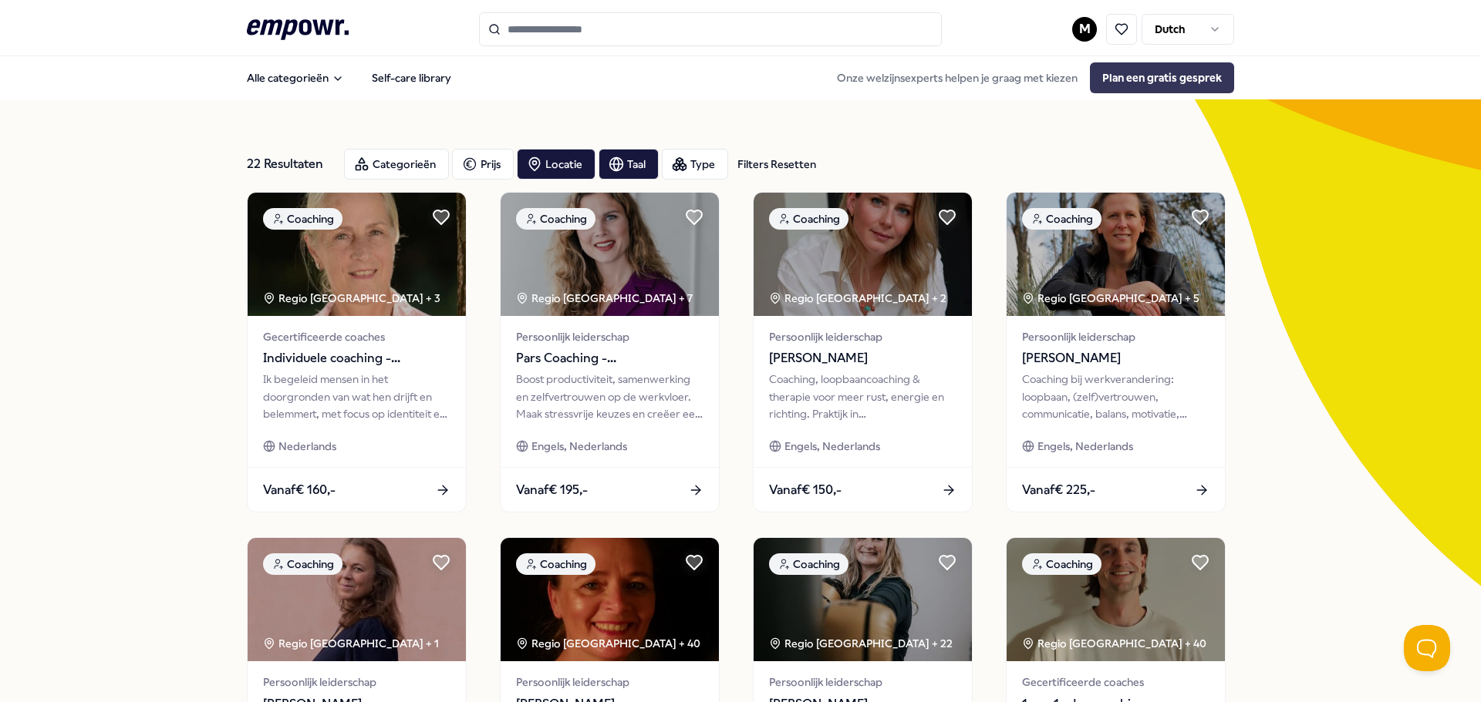
click at [1157, 73] on button "Plan een gratis gesprek" at bounding box center [1162, 77] width 144 height 31
